Goal: Information Seeking & Learning: Learn about a topic

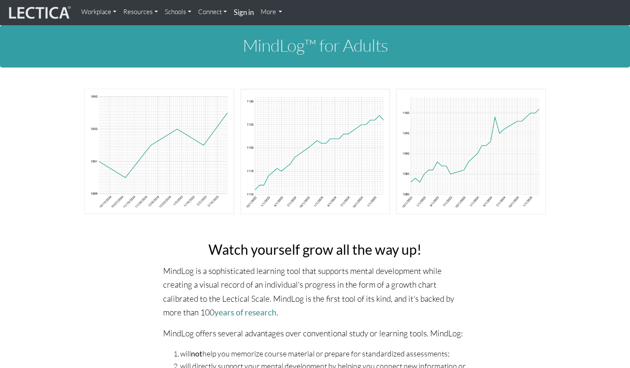
click at [154, 12] on link "Resources" at bounding box center [140, 11] width 41 height 17
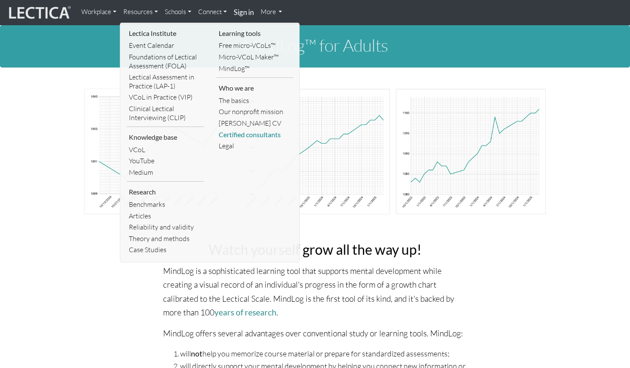
click at [251, 136] on link "Certified consultants" at bounding box center [254, 135] width 77 height 12
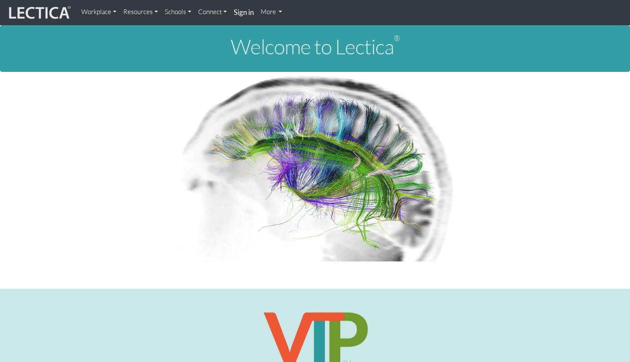
scroll to position [299, 0]
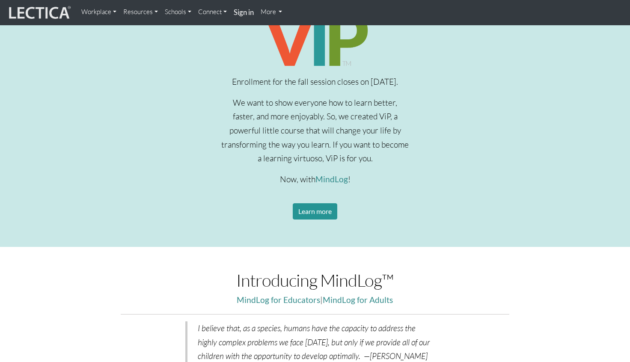
click at [104, 15] on link "Workplace" at bounding box center [99, 11] width 42 height 17
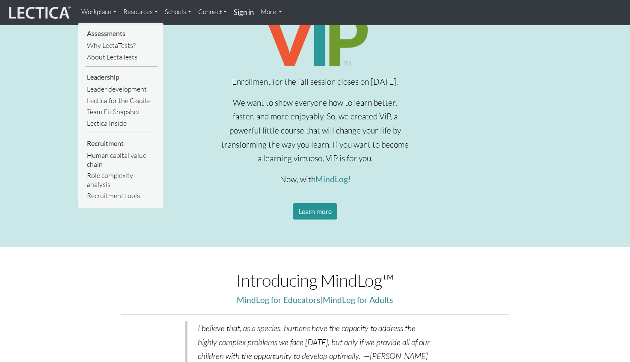
click at [274, 11] on link "More" at bounding box center [271, 11] width 29 height 17
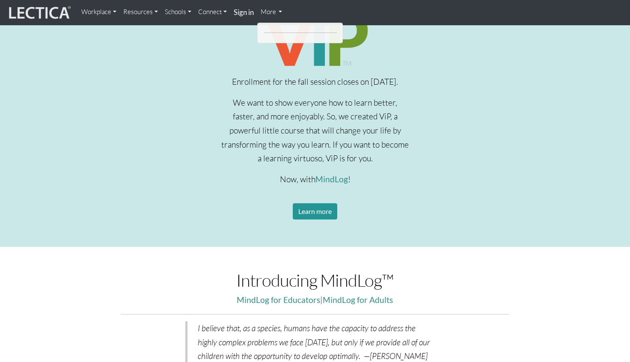
click at [208, 13] on link "Connect" at bounding box center [212, 11] width 35 height 17
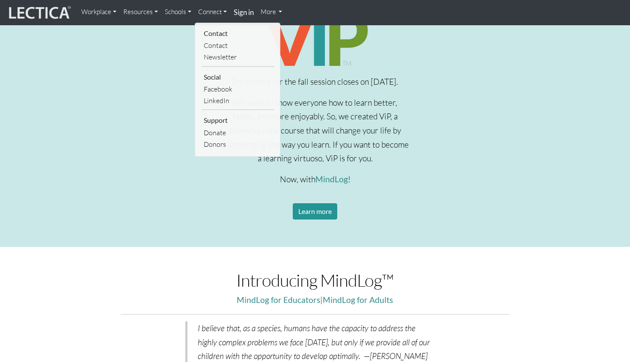
click at [135, 12] on link "Resources" at bounding box center [140, 11] width 41 height 17
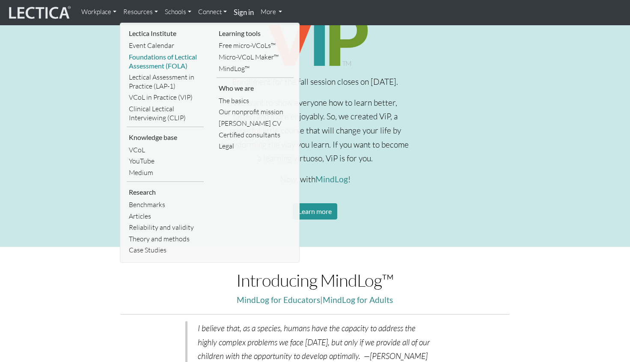
click at [140, 59] on link "Foundations of Lectical Assessment (FOLA)" at bounding box center [165, 61] width 77 height 20
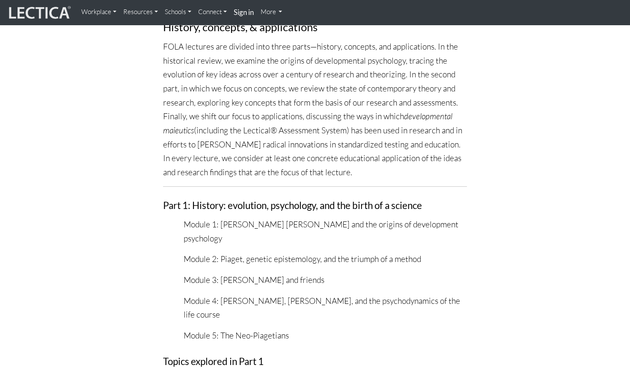
scroll to position [1021, 0]
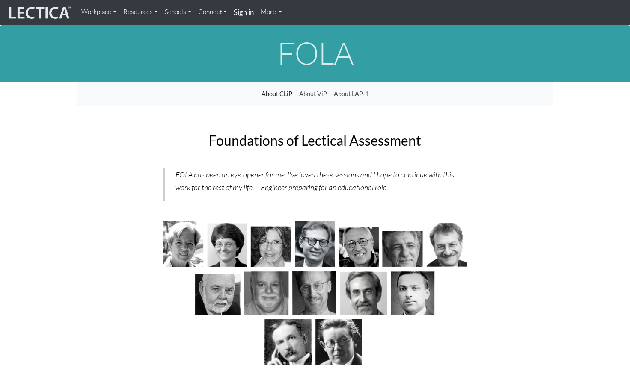
click at [213, 11] on link "Connect" at bounding box center [212, 11] width 35 height 17
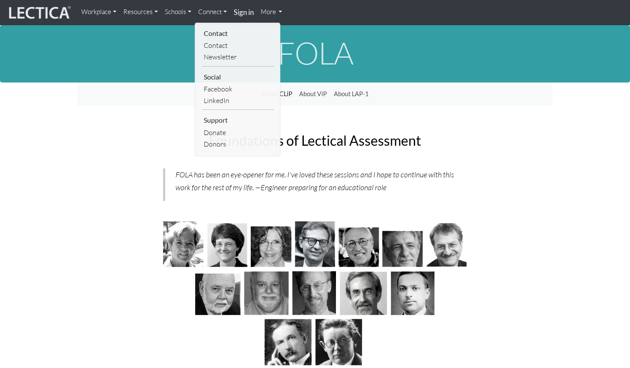
click at [172, 11] on link "Schools" at bounding box center [177, 11] width 33 height 17
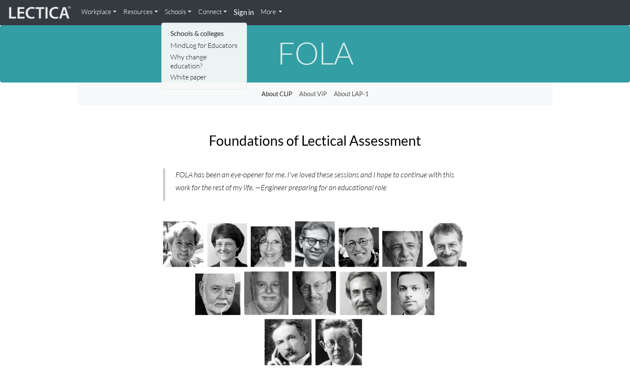
click at [143, 10] on link "Resources" at bounding box center [140, 11] width 41 height 17
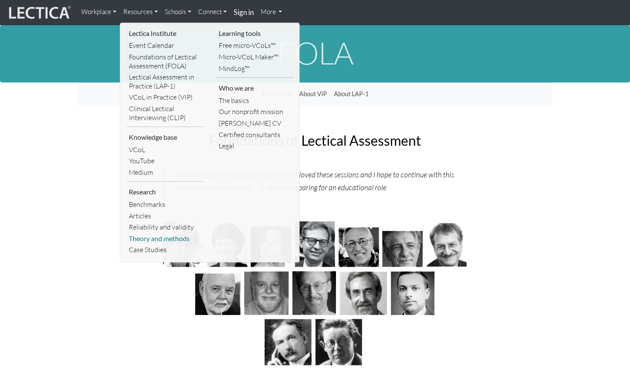
click at [150, 239] on link "Theory and methods" at bounding box center [165, 239] width 77 height 12
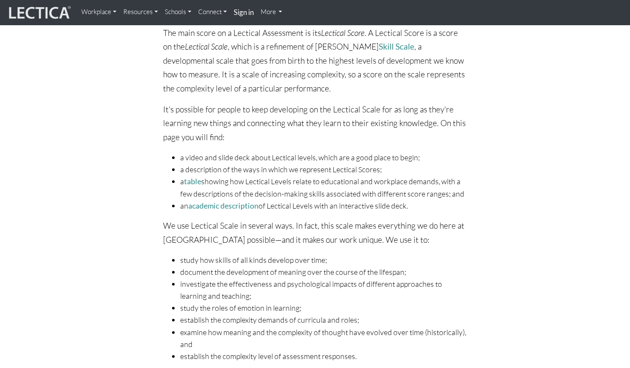
scroll to position [115, 0]
